Goal: Task Accomplishment & Management: Use online tool/utility

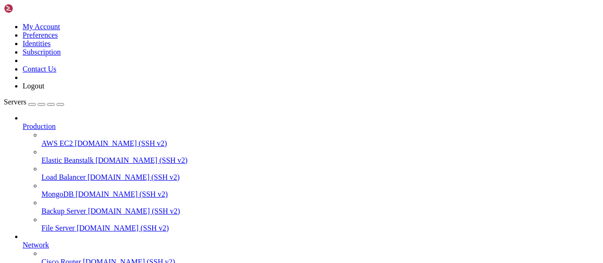
scroll to position [191, 0]
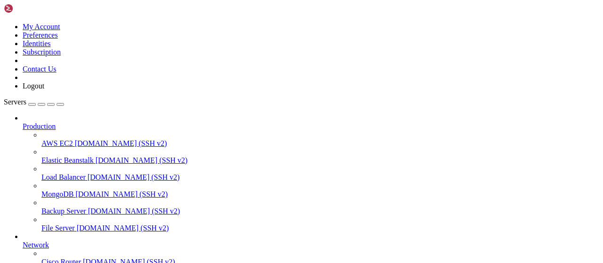
scroll to position [196, 0]
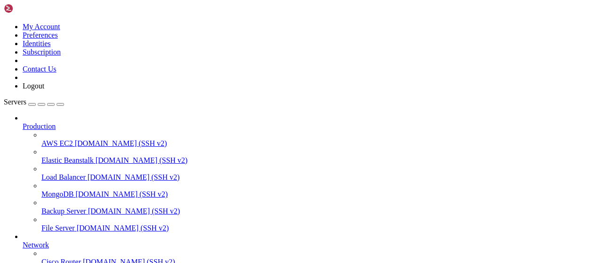
type input "/root/LinkQuest/task"
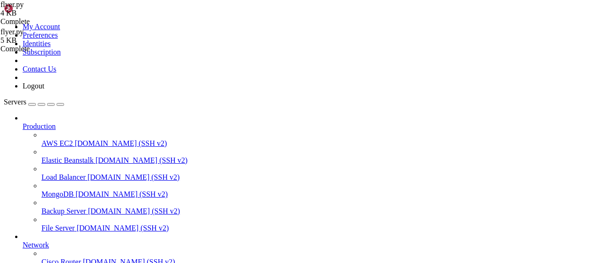
drag, startPoint x: 372, startPoint y: 135, endPoint x: 254, endPoint y: 135, distance: 118.2
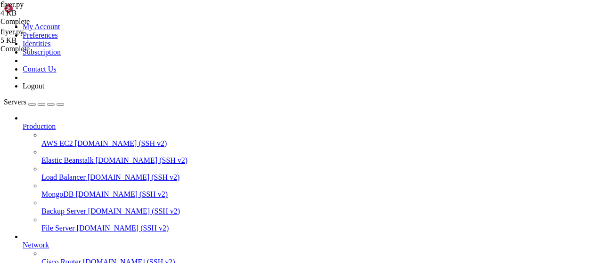
scroll to position [441, 0]
type input "/root/LinkQuest"
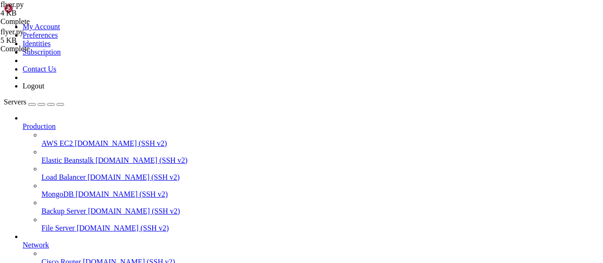
type textarea "Flyer вернул 1 тасков"
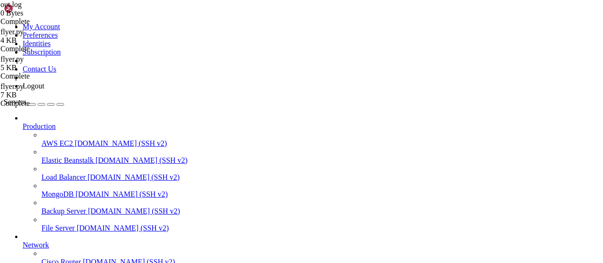
type input "/root/LinkQuest"
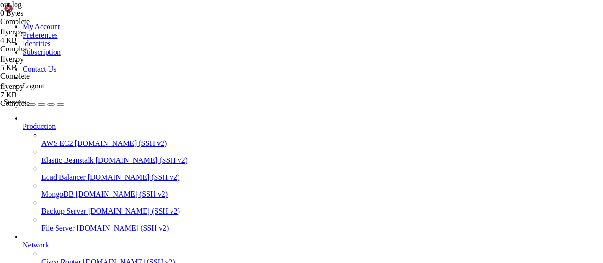
scroll to position [105, 0]
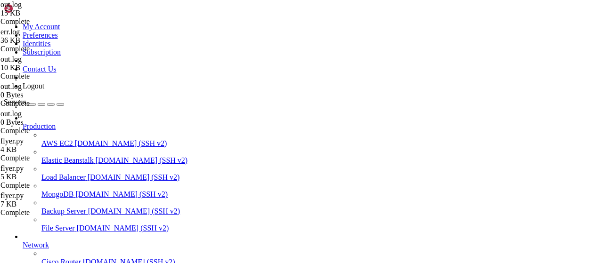
scroll to position [0, 0]
drag, startPoint x: 210, startPoint y: 242, endPoint x: 109, endPoint y: 38, distance: 227.7
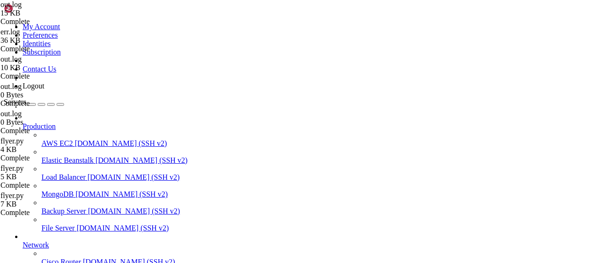
drag, startPoint x: 143, startPoint y: 171, endPoint x: 270, endPoint y: 183, distance: 127.7
drag, startPoint x: 141, startPoint y: 128, endPoint x: 250, endPoint y: 246, distance: 160.9
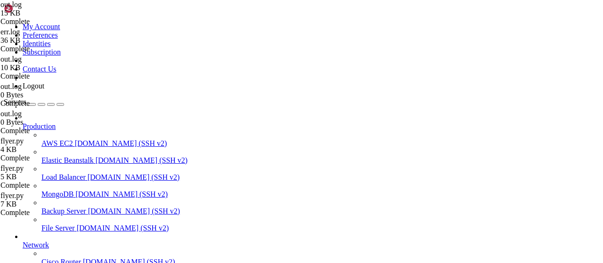
type textarea "Flyer вернул 1 тасков"
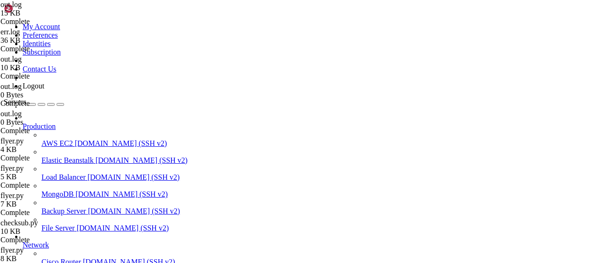
type input "/root/LinkQuest"
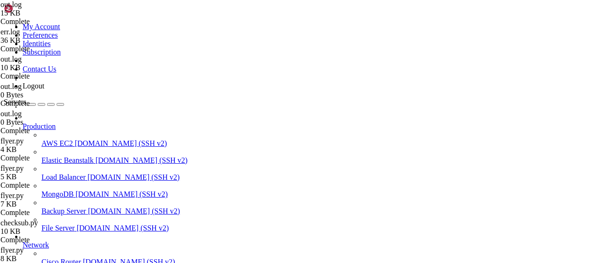
drag, startPoint x: 281, startPoint y: 242, endPoint x: 138, endPoint y: 113, distance: 192.1
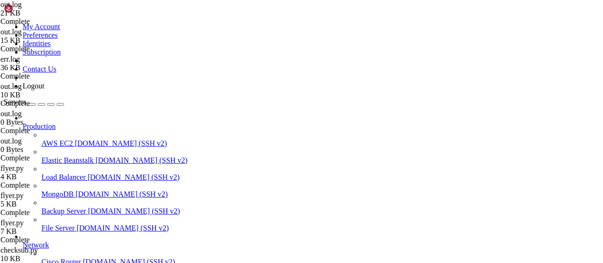
drag, startPoint x: 291, startPoint y: 238, endPoint x: 139, endPoint y: 57, distance: 235.6
type textarea "Пользователь 6563352658: используем 3 сервисов: ['subgram', 'flyer', 'traffy'] …"
